Goal: Information Seeking & Learning: Learn about a topic

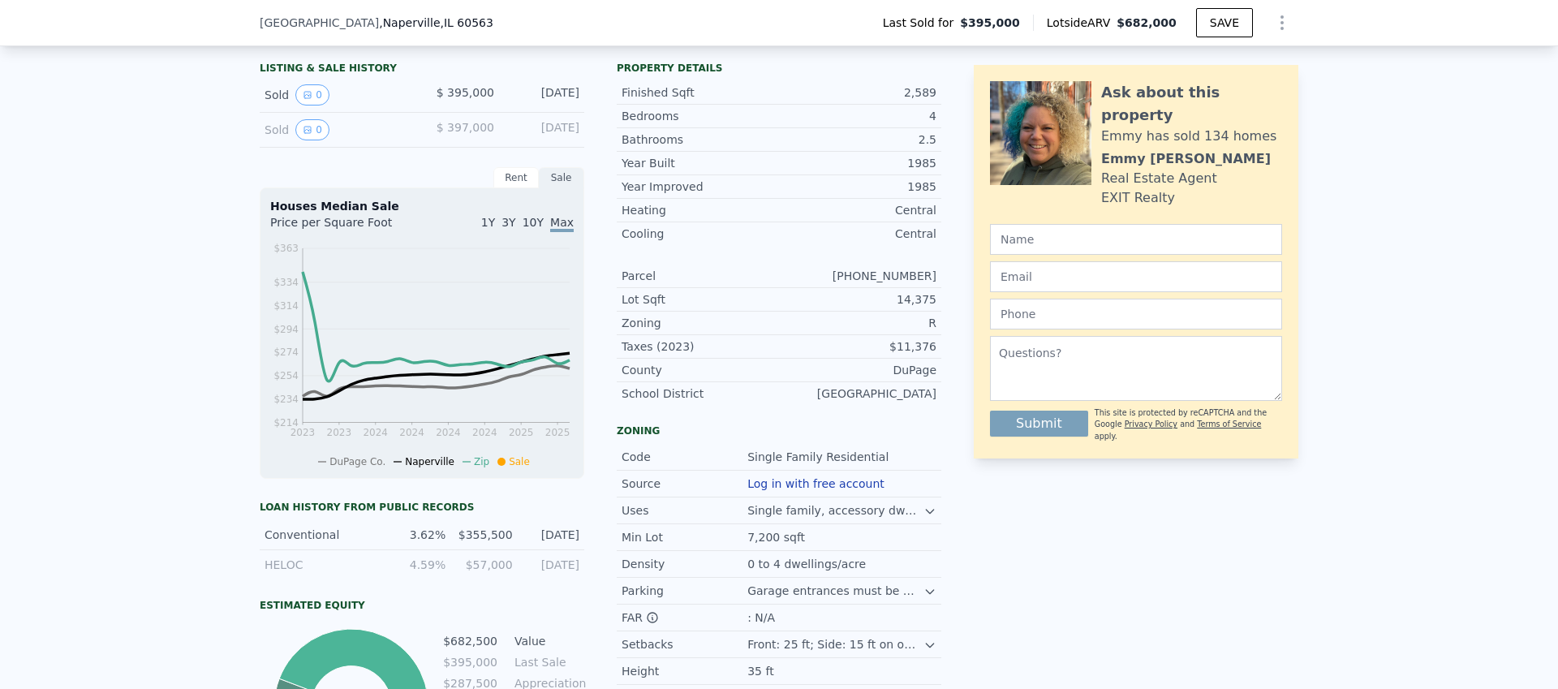
scroll to position [562, 0]
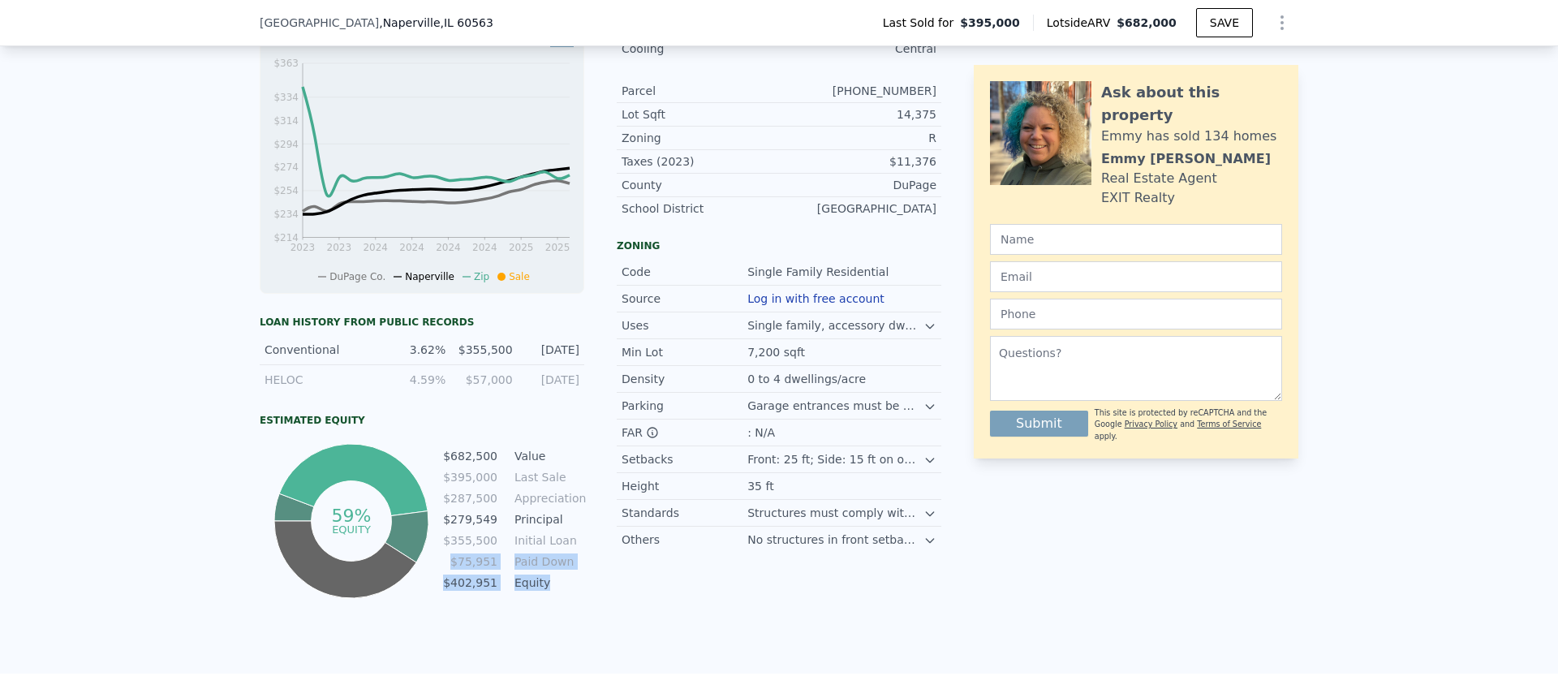
drag, startPoint x: 448, startPoint y: 571, endPoint x: 574, endPoint y: 587, distance: 127.5
click at [574, 587] on tbody "$682,500 Value $395,000 Last Sale $287,500 Appreciation $279,549 Principal $355…" at bounding box center [513, 521] width 142 height 148
click at [568, 583] on tbody "$682,500 Value $395,000 Last Sale $287,500 Appreciation $279,549 Principal $355…" at bounding box center [513, 521] width 142 height 148
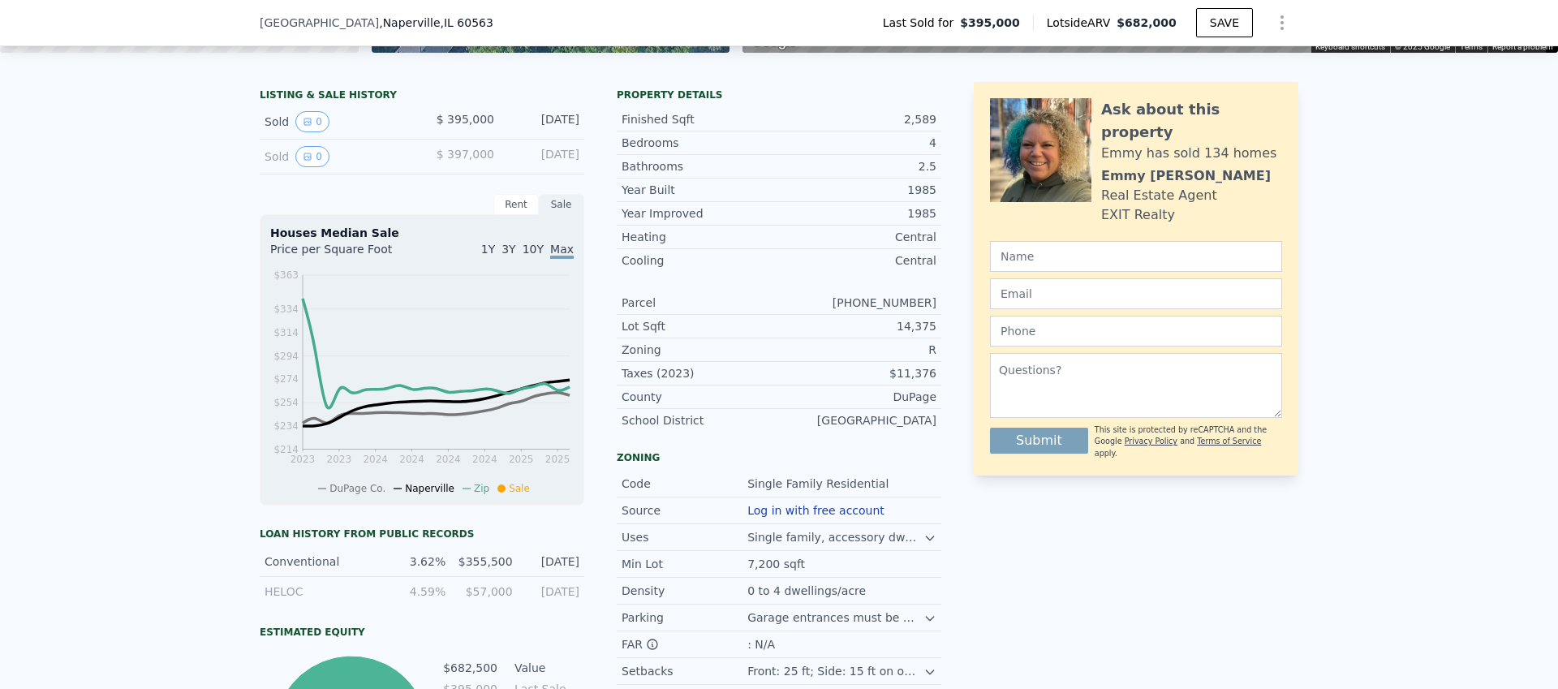
scroll to position [320, 0]
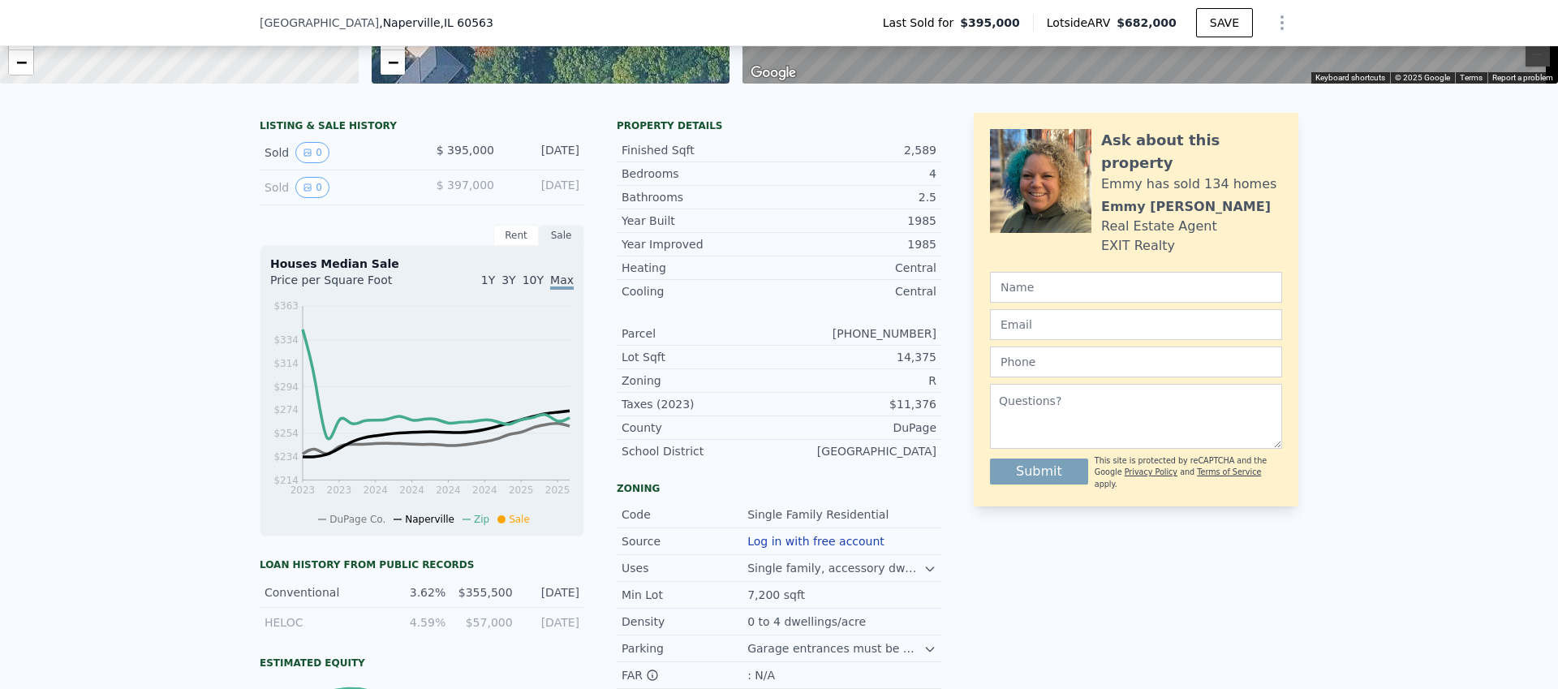
click at [528, 286] on span "10Y" at bounding box center [532, 279] width 21 height 13
click at [557, 286] on span "Max" at bounding box center [562, 279] width 24 height 13
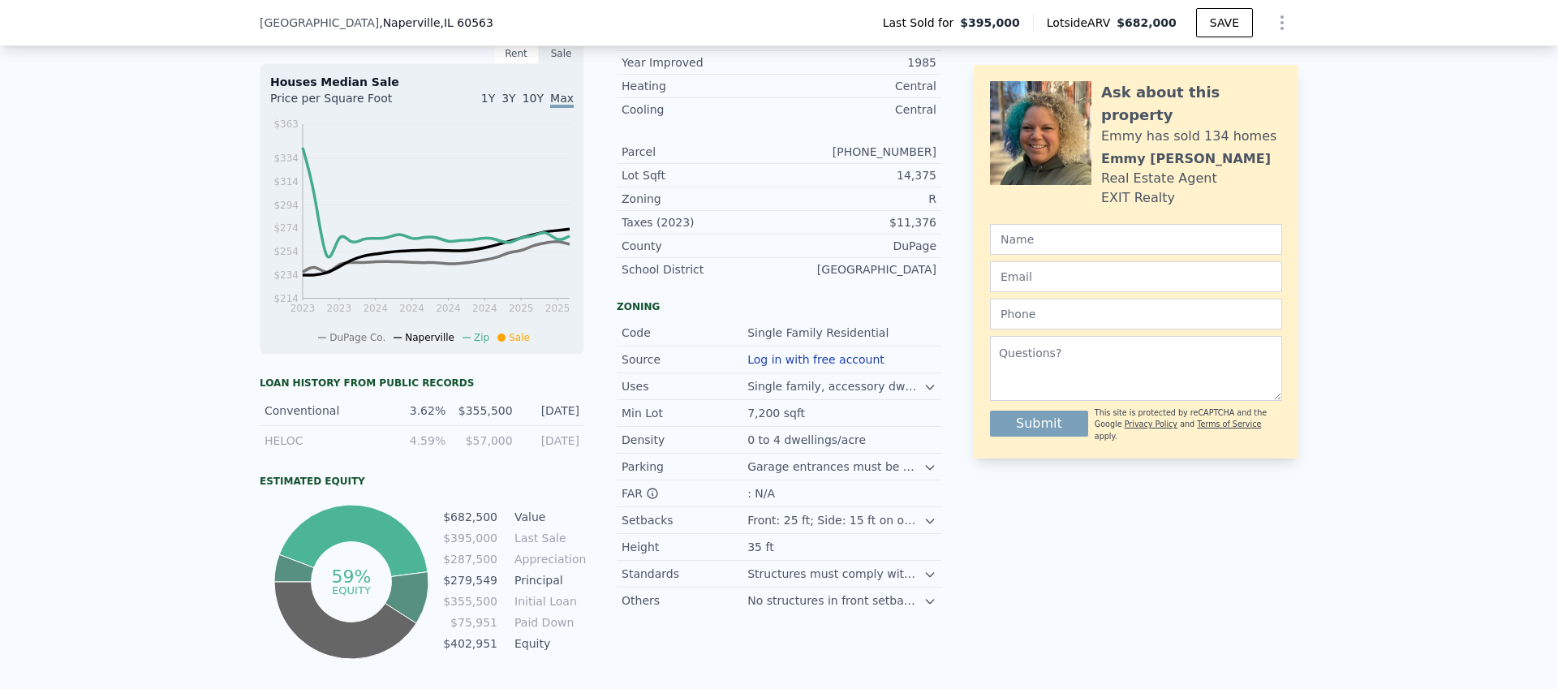
scroll to position [6, 0]
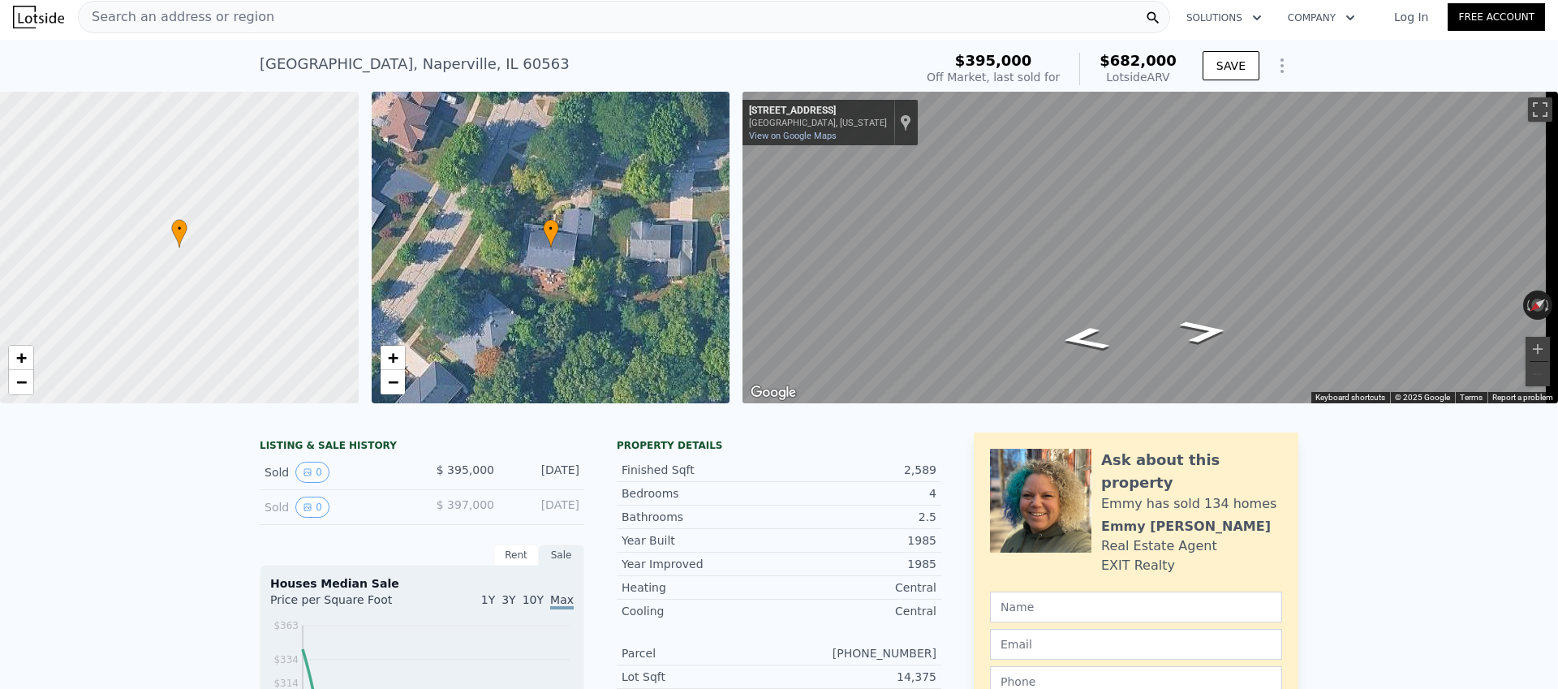
click at [339, 20] on div "Search an address or region" at bounding box center [624, 17] width 1092 height 32
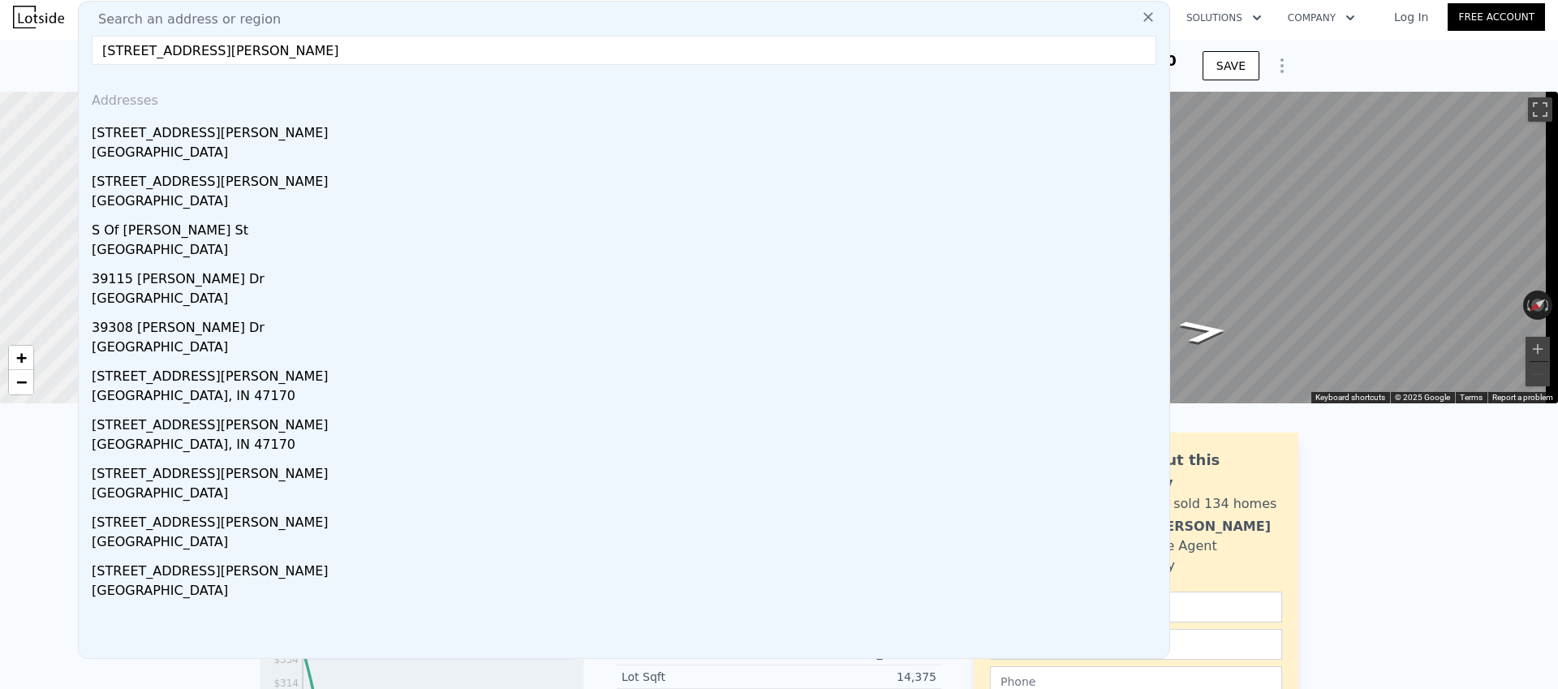
type input "[STREET_ADDRESS][PERSON_NAME]"
click at [213, 139] on div "[STREET_ADDRESS][PERSON_NAME]" at bounding box center [627, 130] width 1071 height 26
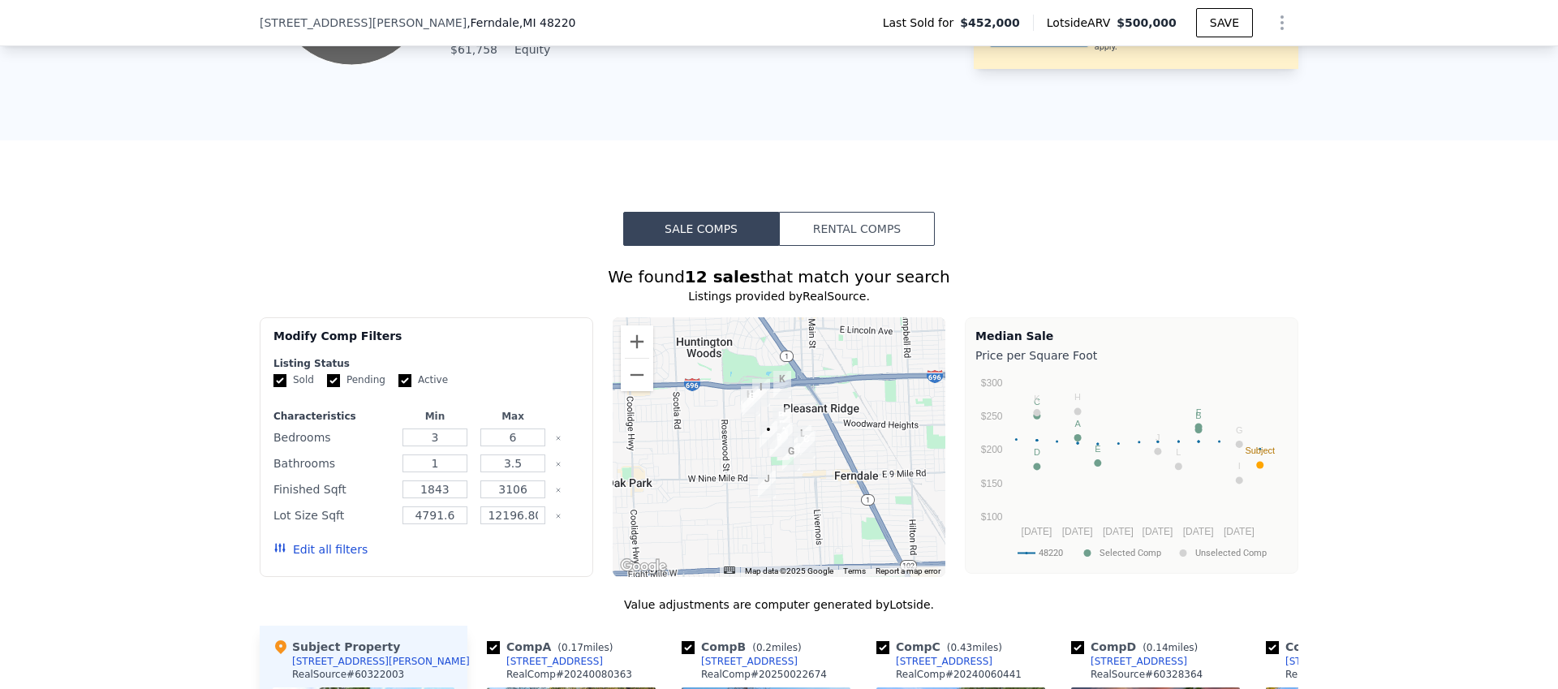
scroll to position [1193, 0]
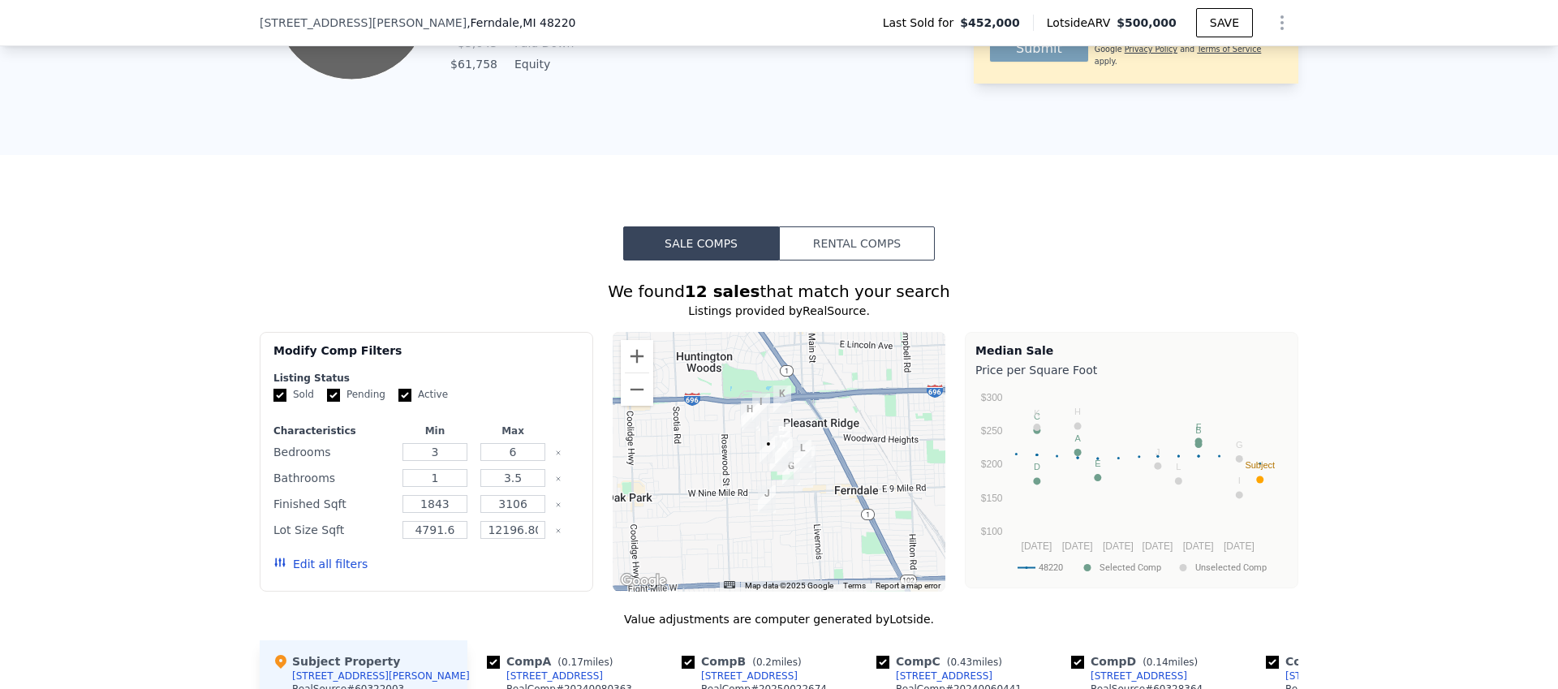
type input "4"
type input "2"
type input "1867"
type input "2749"
type input "8712"
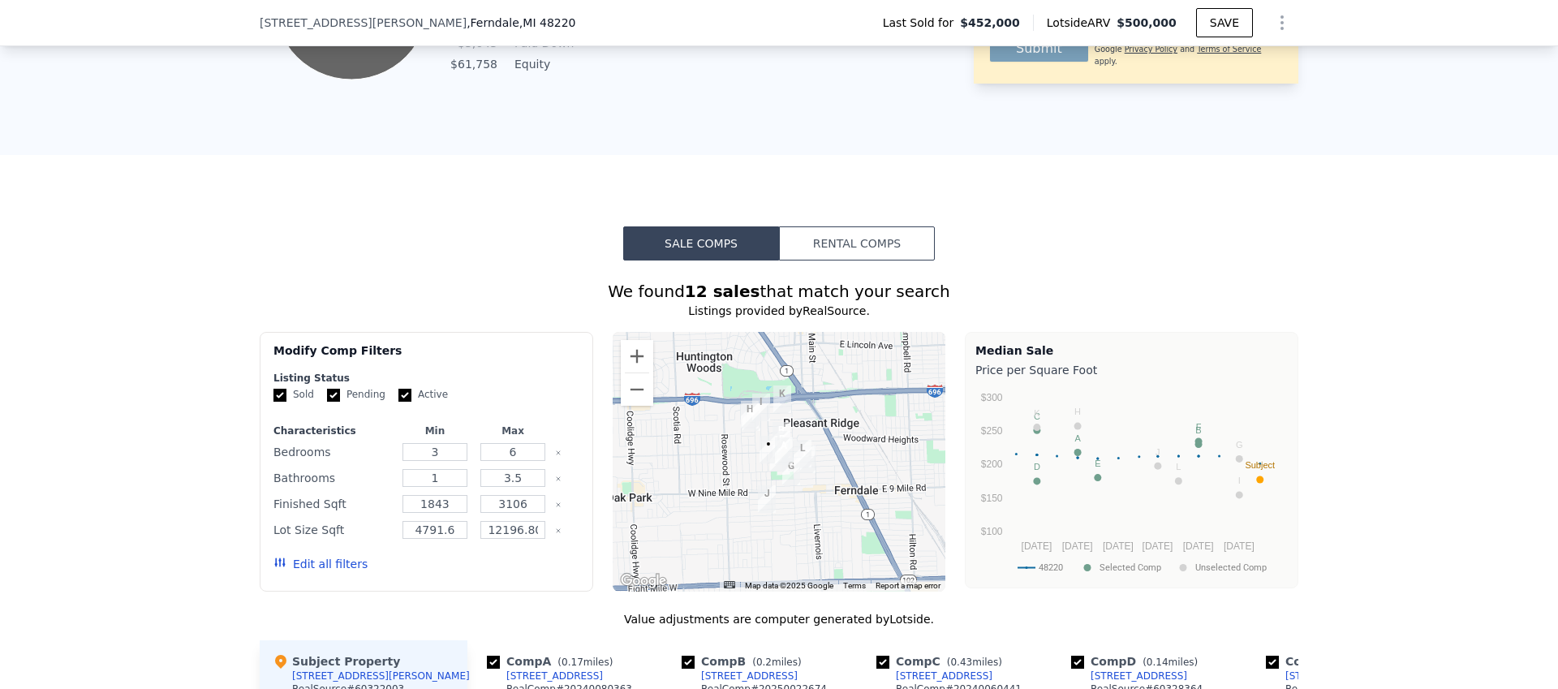
type input "14375"
type input "$ 682,000"
type input "5"
type input "$ 218,406"
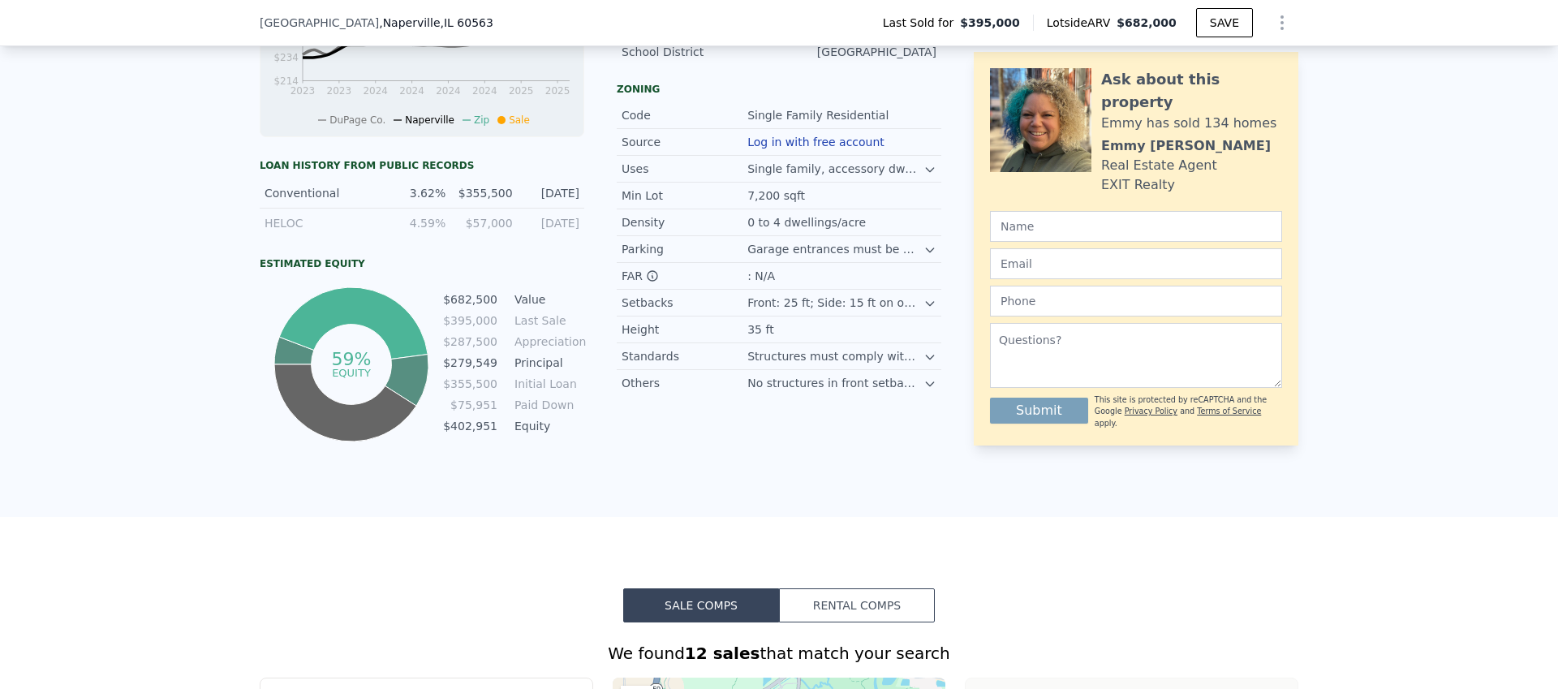
scroll to position [715, 0]
